Goal: Task Accomplishment & Management: Use online tool/utility

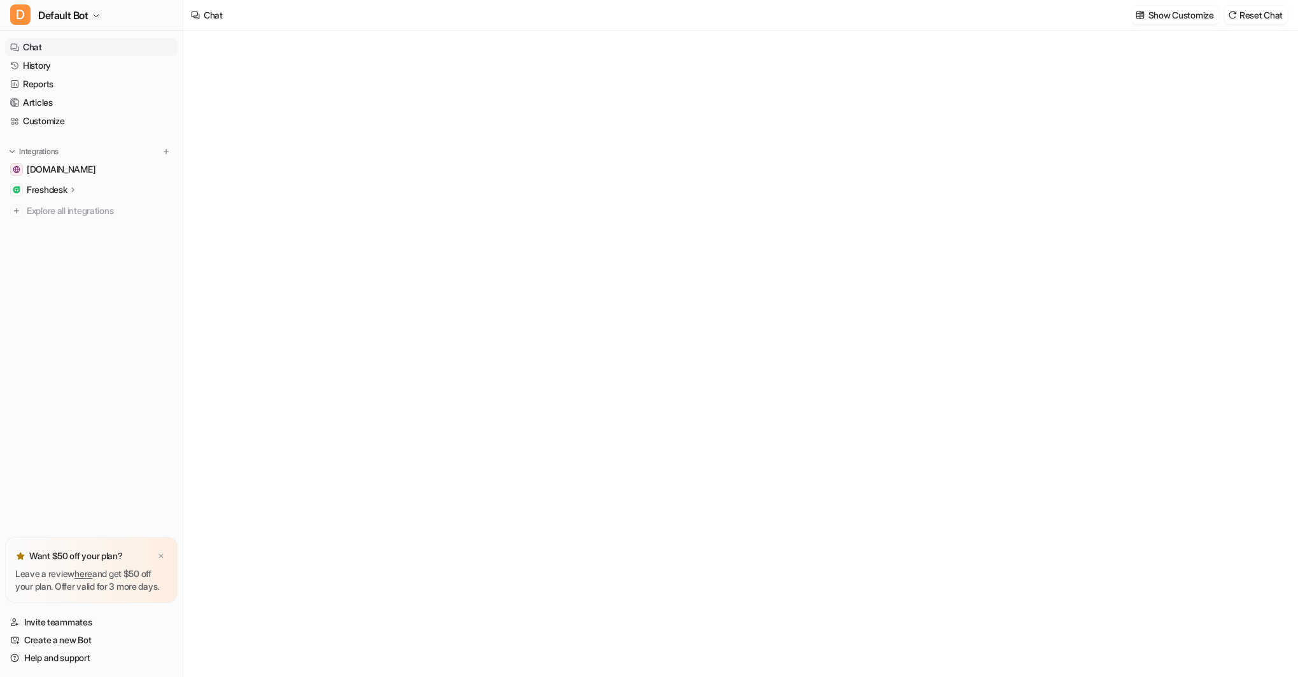
type textarea "**********"
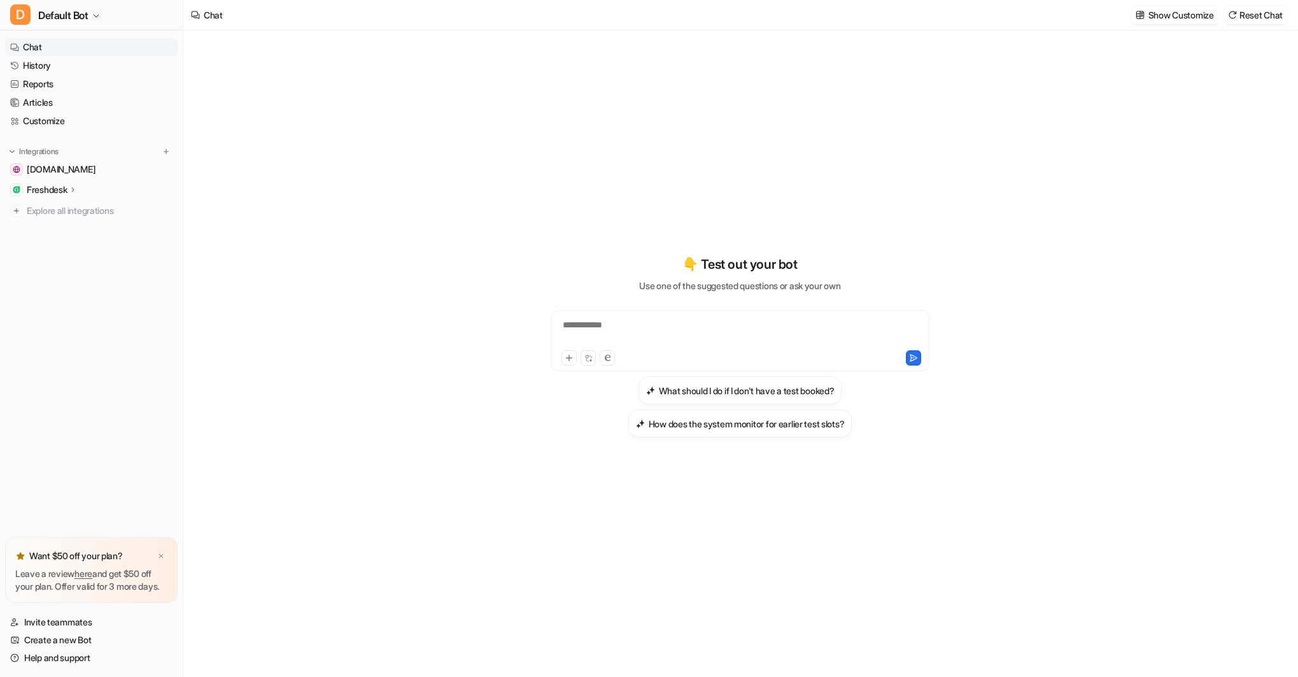
click at [52, 185] on p "Freshdesk" at bounding box center [47, 189] width 40 height 13
click at [59, 243] on p "AI Agent" at bounding box center [54, 245] width 34 height 13
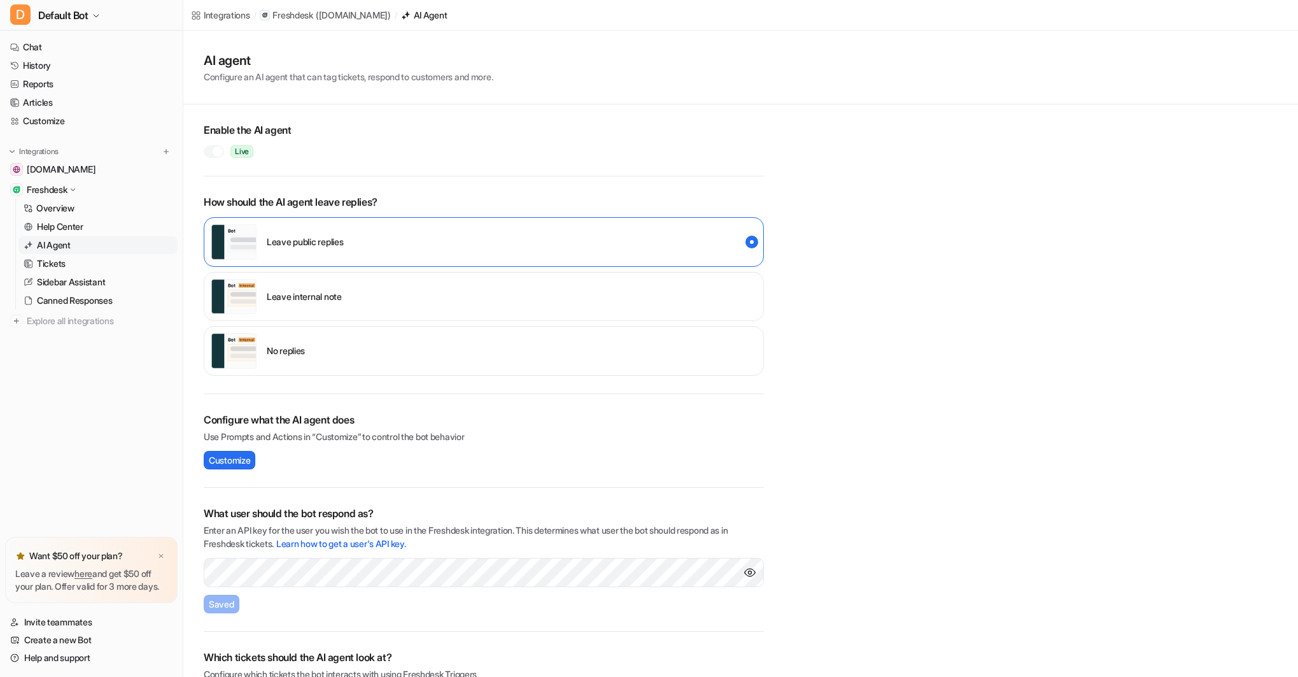
click at [311, 292] on p "Leave internal note" at bounding box center [304, 296] width 75 height 13
